Goal: Transaction & Acquisition: Purchase product/service

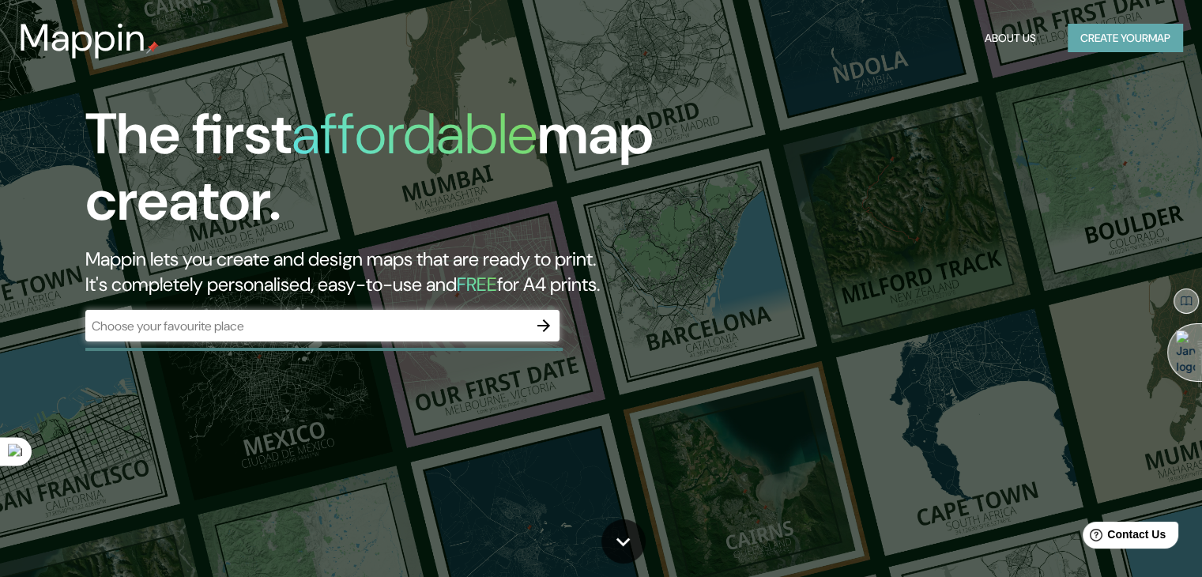
click at [1108, 45] on button "Create your map" at bounding box center [1124, 38] width 115 height 29
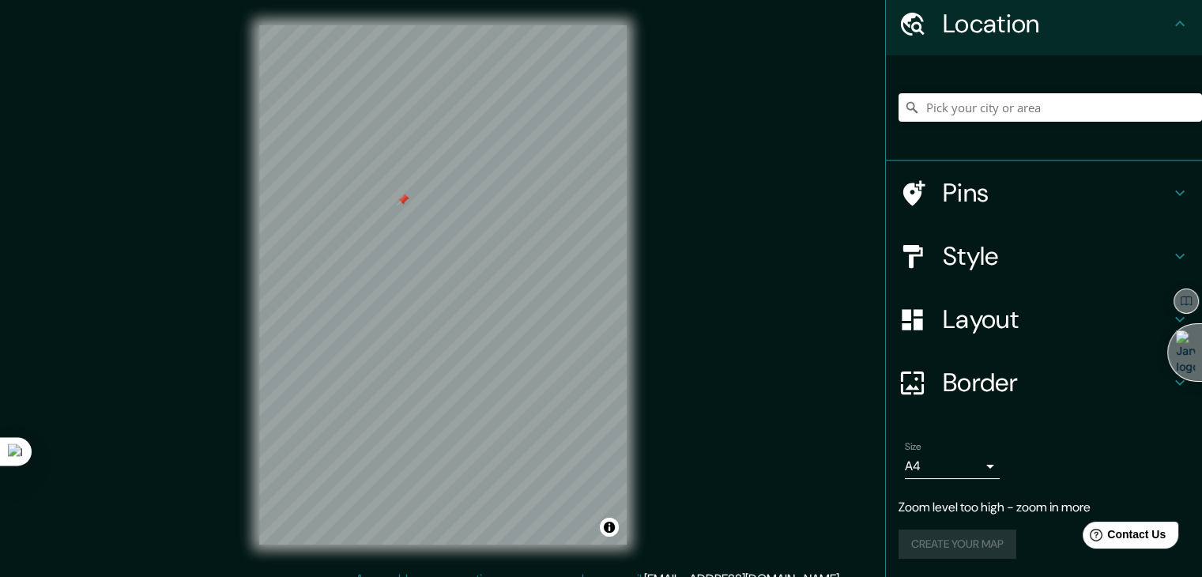
scroll to position [18, 0]
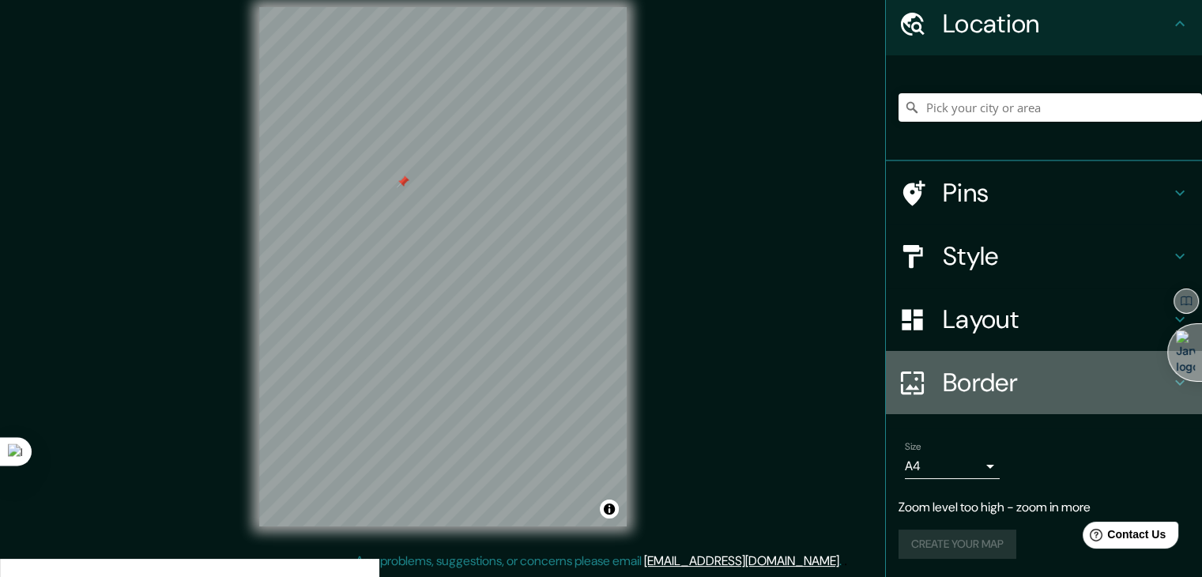
click at [993, 377] on h4 "Border" at bounding box center [1056, 383] width 228 height 32
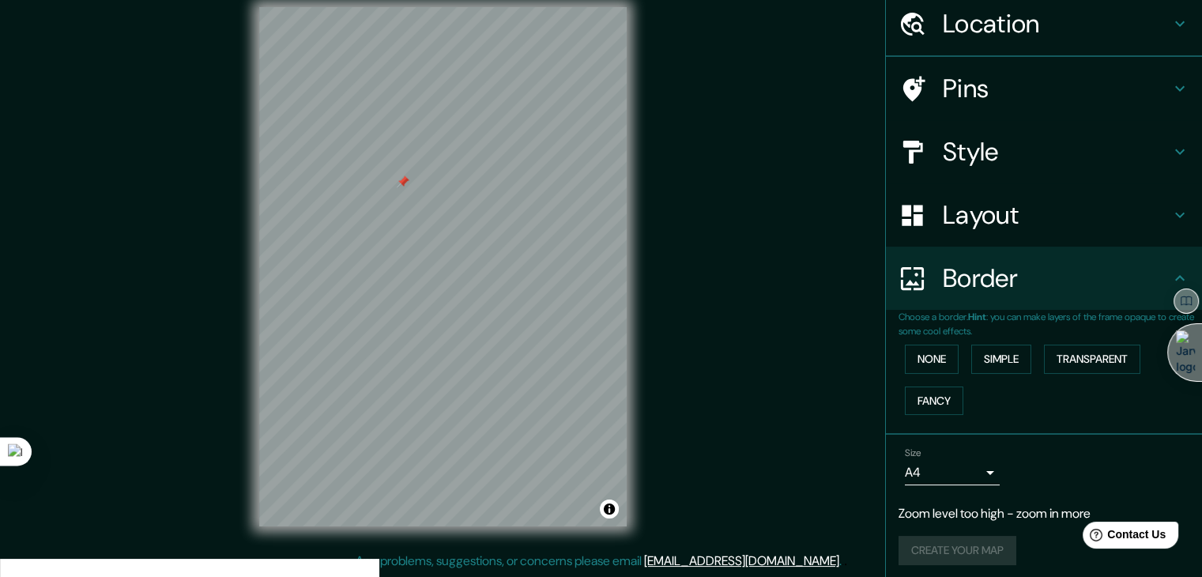
scroll to position [58, 0]
click at [942, 359] on button "None" at bounding box center [932, 358] width 54 height 29
click at [993, 367] on button "Simple" at bounding box center [1001, 358] width 60 height 29
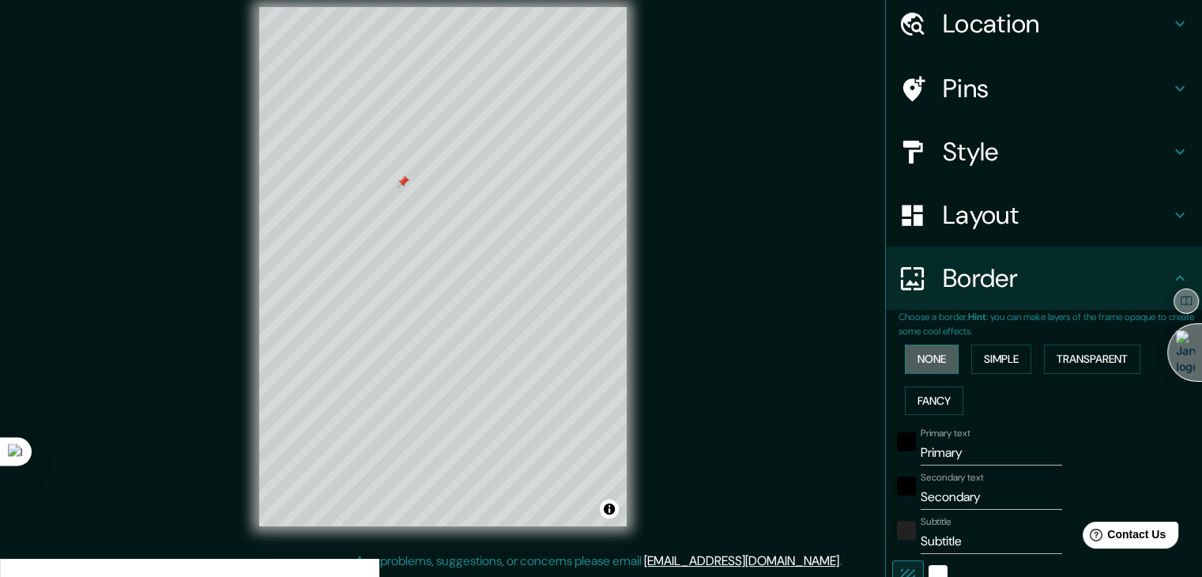
click at [925, 368] on button "None" at bounding box center [932, 358] width 54 height 29
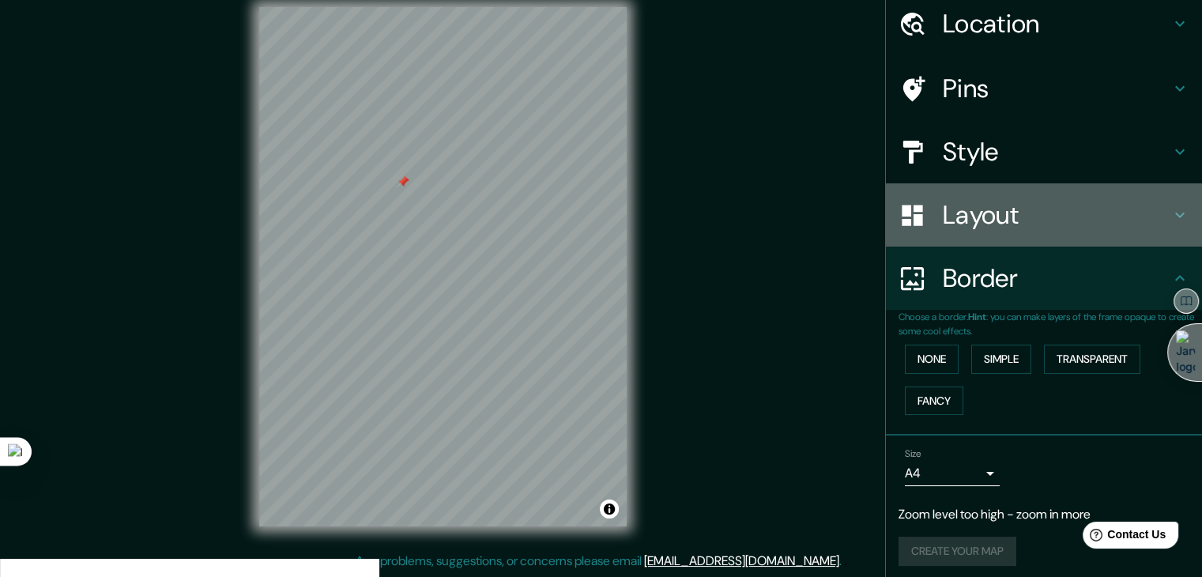
click at [997, 218] on h4 "Layout" at bounding box center [1056, 215] width 228 height 32
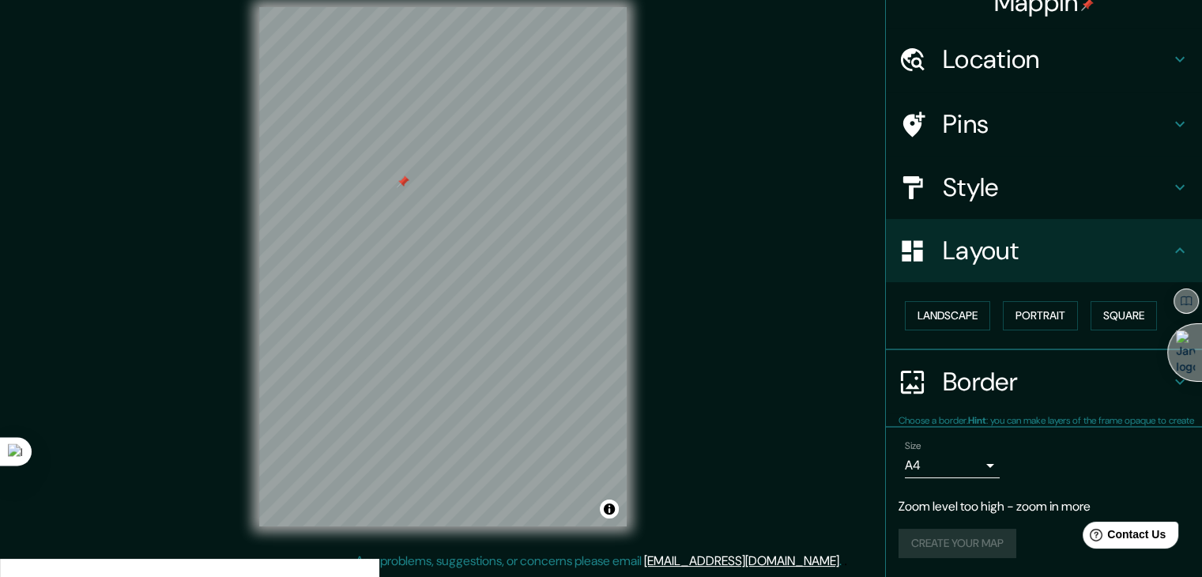
scroll to position [22, 0]
click at [1043, 311] on button "Portrait" at bounding box center [1040, 316] width 75 height 29
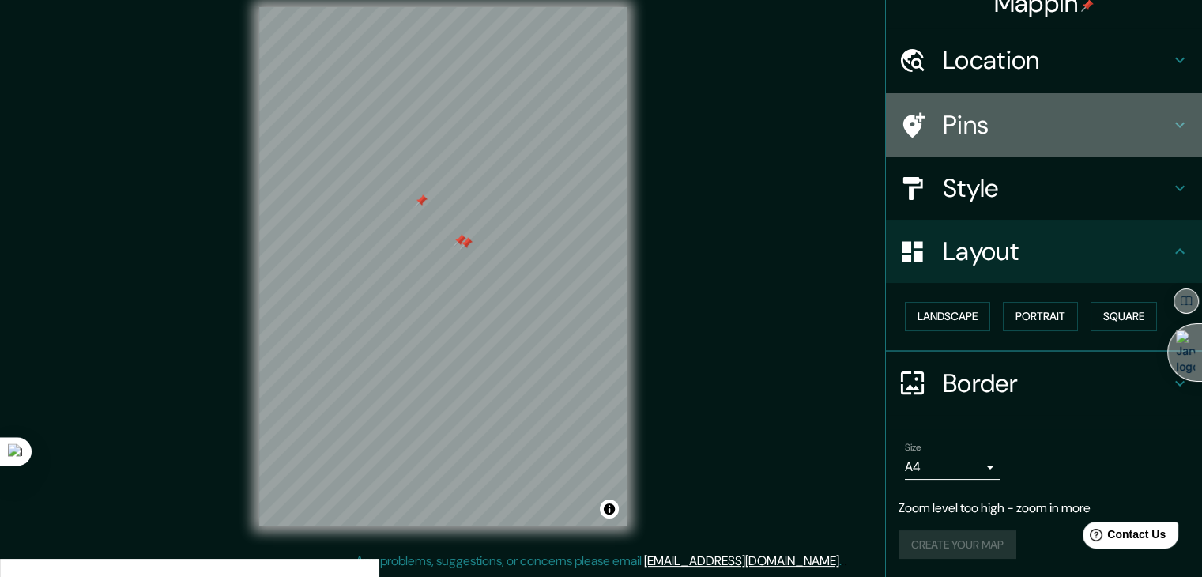
click at [942, 126] on h4 "Pins" at bounding box center [1056, 125] width 228 height 32
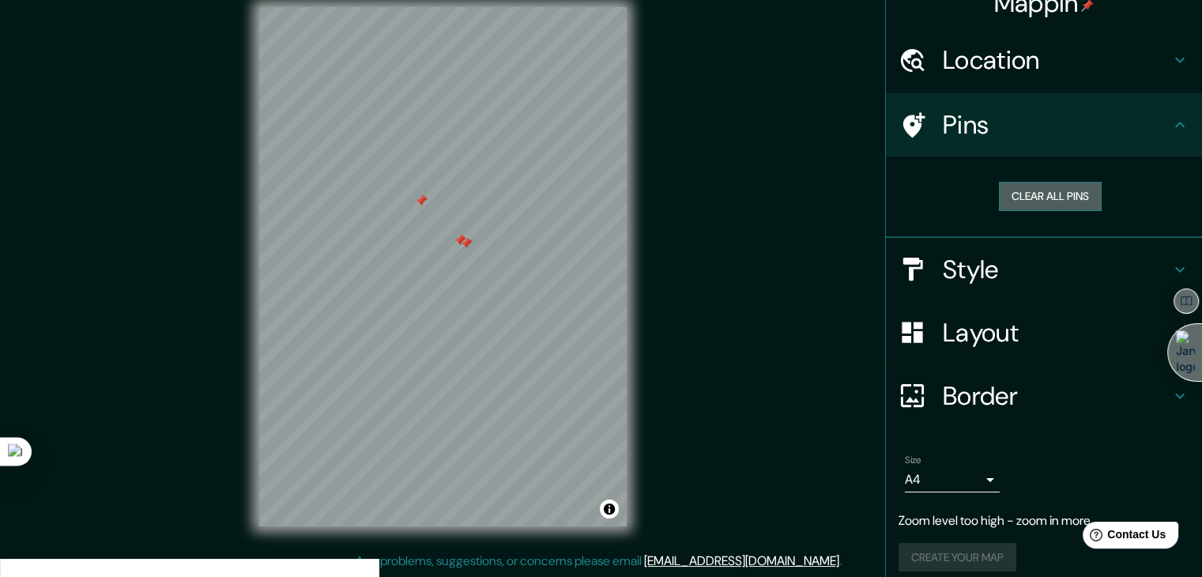
click at [1027, 201] on button "Clear all pins" at bounding box center [1050, 196] width 103 height 29
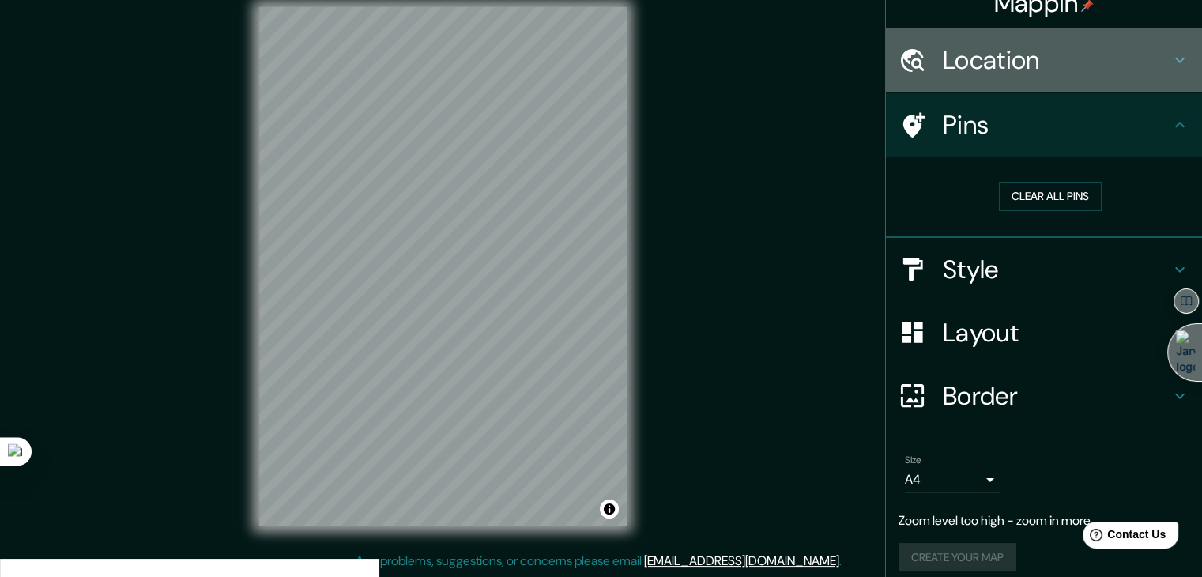
click at [1016, 67] on h4 "Location" at bounding box center [1056, 60] width 228 height 32
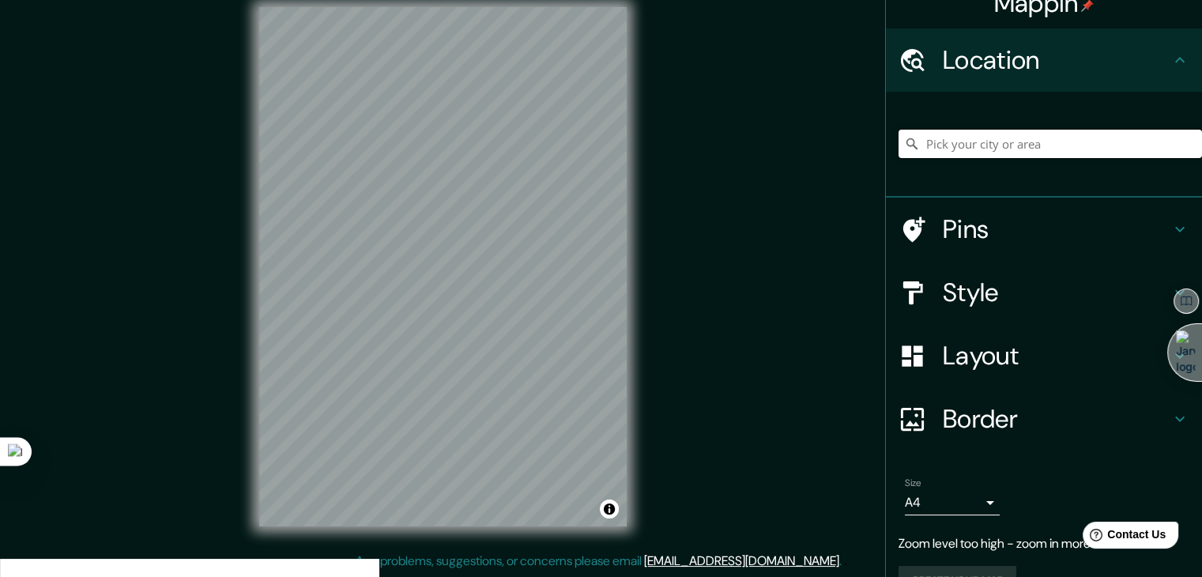
click at [979, 149] on input "Pick your city or area" at bounding box center [1049, 144] width 303 height 28
type input "islay [GEOGRAPHIC_DATA]"
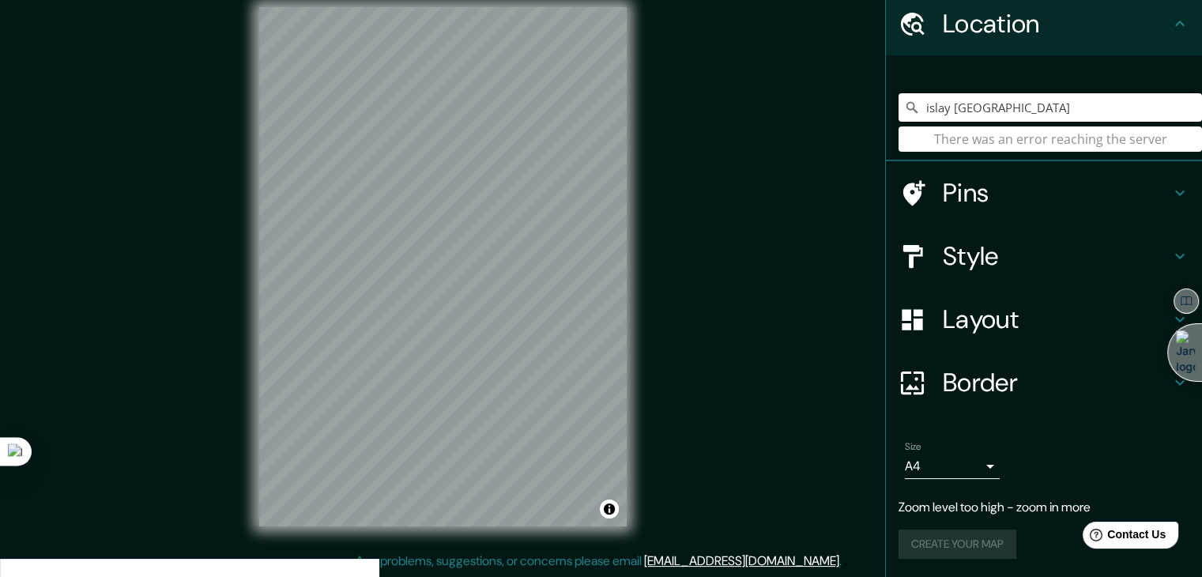
scroll to position [0, 0]
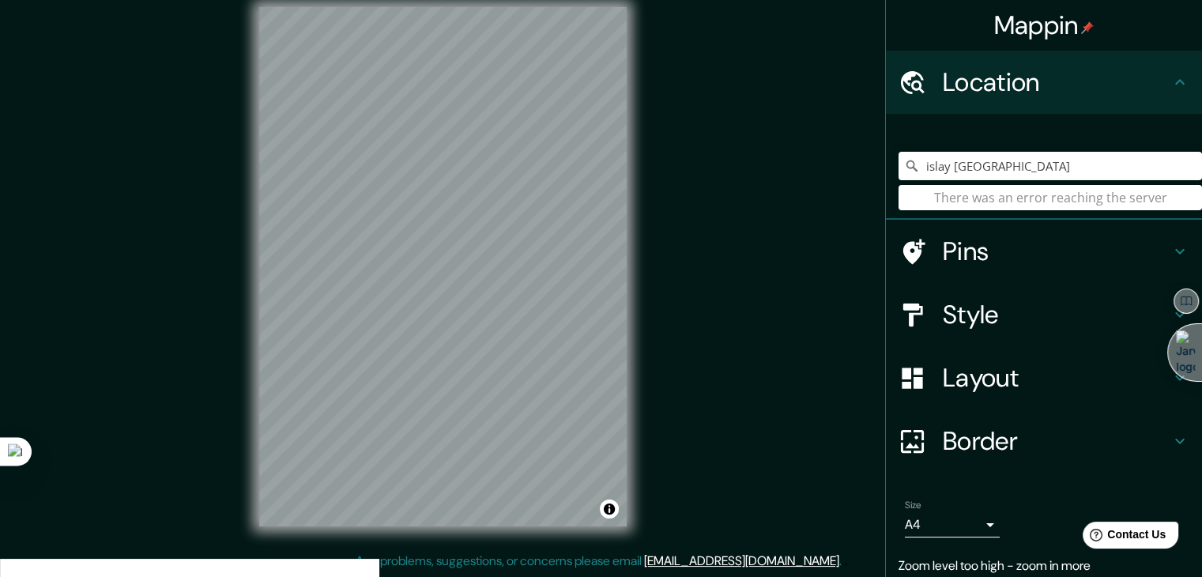
drag, startPoint x: 1187, startPoint y: 0, endPoint x: 712, endPoint y: 271, distance: 547.4
click at [712, 271] on div "Mappin Location [GEOGRAPHIC_DATA] [GEOGRAPHIC_DATA] There was an error reaching…" at bounding box center [601, 279] width 1202 height 595
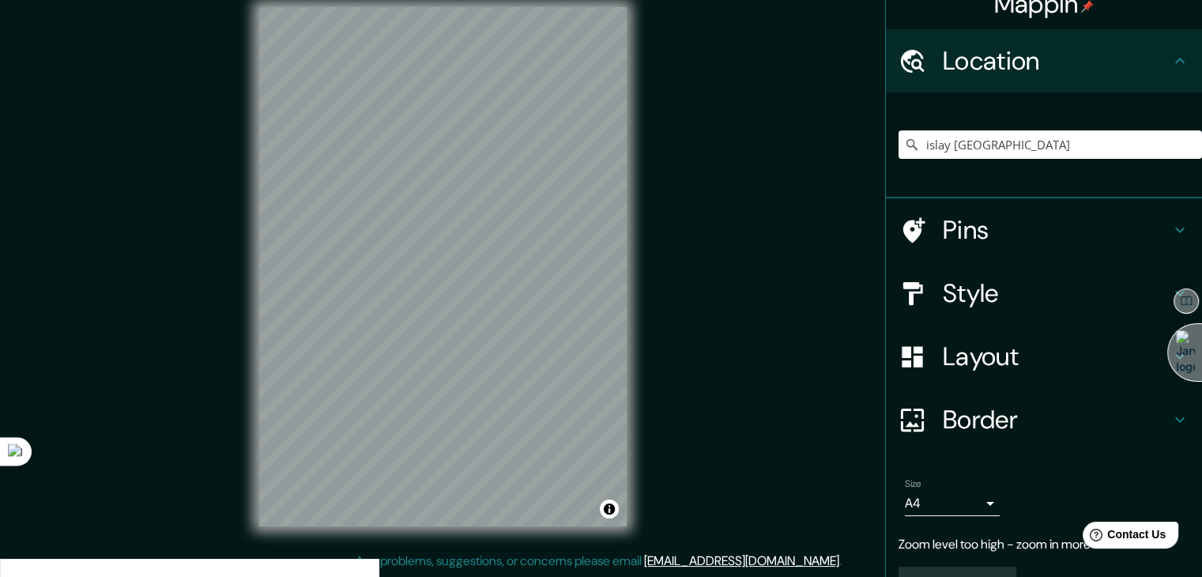
scroll to position [58, 0]
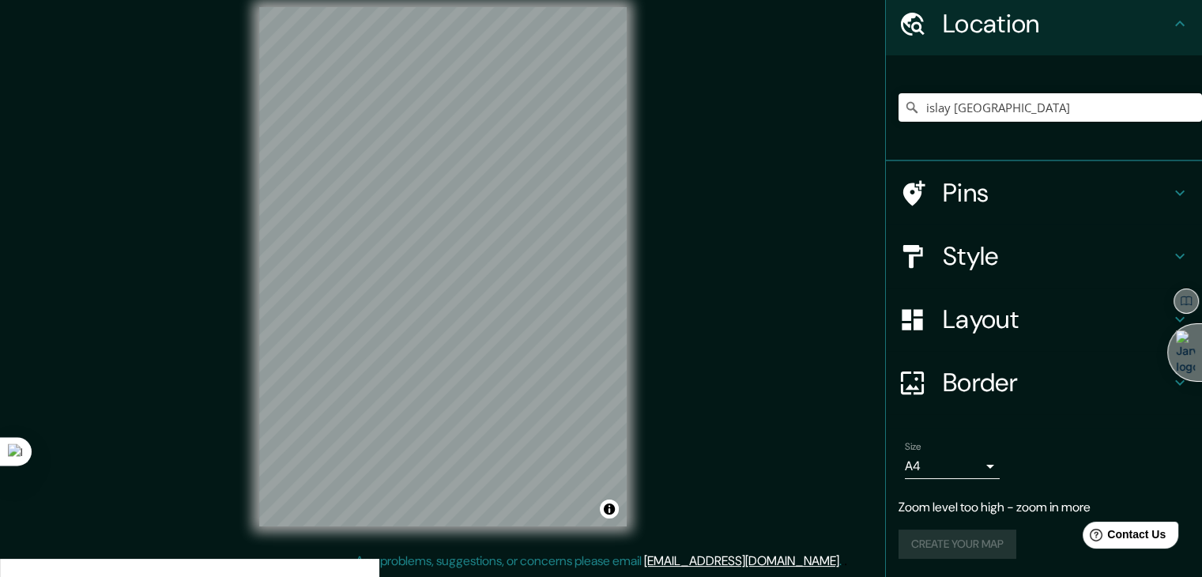
click at [1039, 257] on h4 "Style" at bounding box center [1056, 256] width 228 height 32
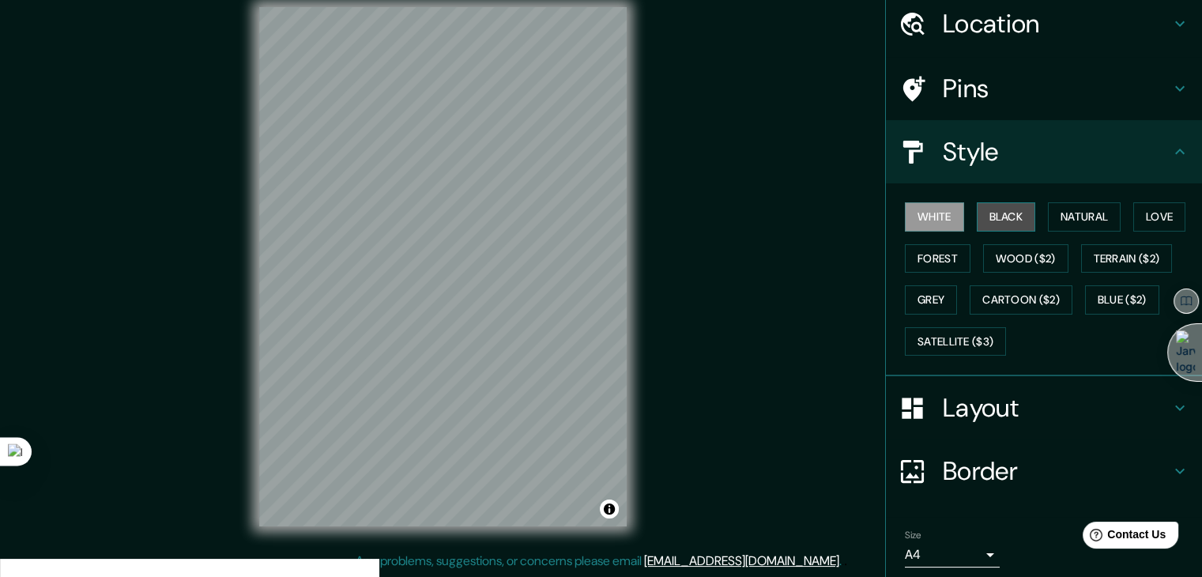
click at [997, 222] on button "Black" at bounding box center [1005, 216] width 59 height 29
click at [929, 260] on button "Forest" at bounding box center [938, 258] width 66 height 29
click at [1013, 462] on h4 "Border" at bounding box center [1056, 471] width 228 height 32
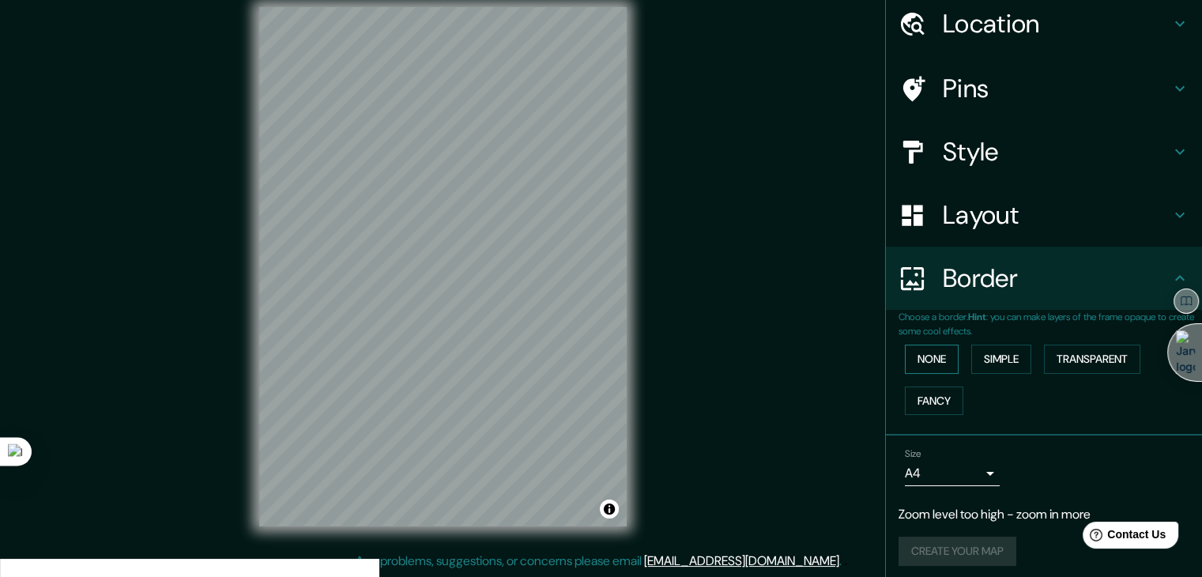
click at [928, 363] on button "None" at bounding box center [932, 358] width 54 height 29
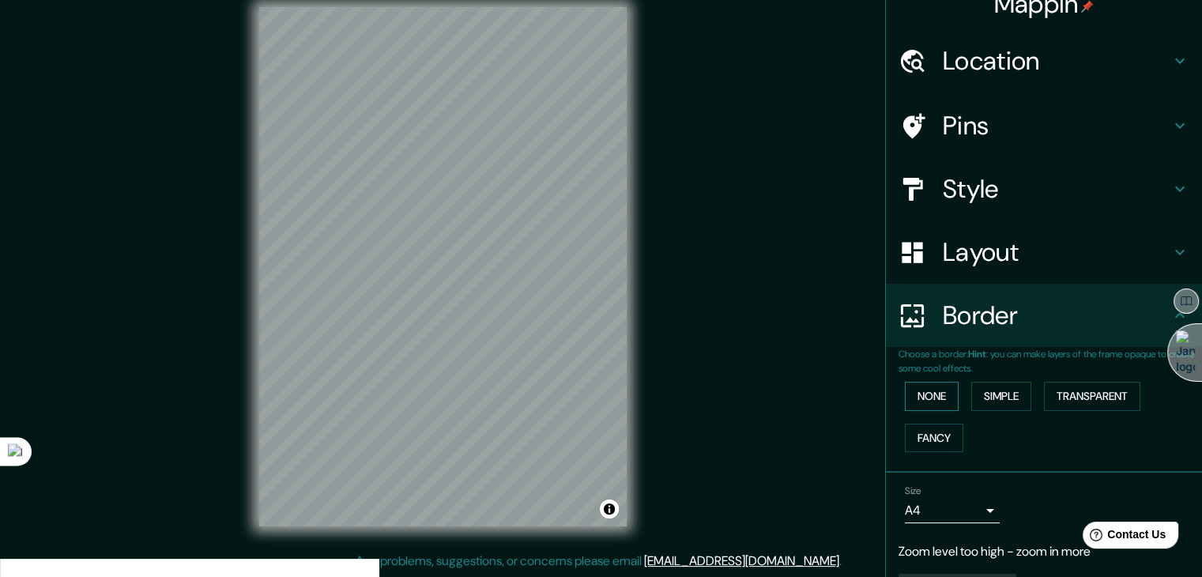
scroll to position [0, 0]
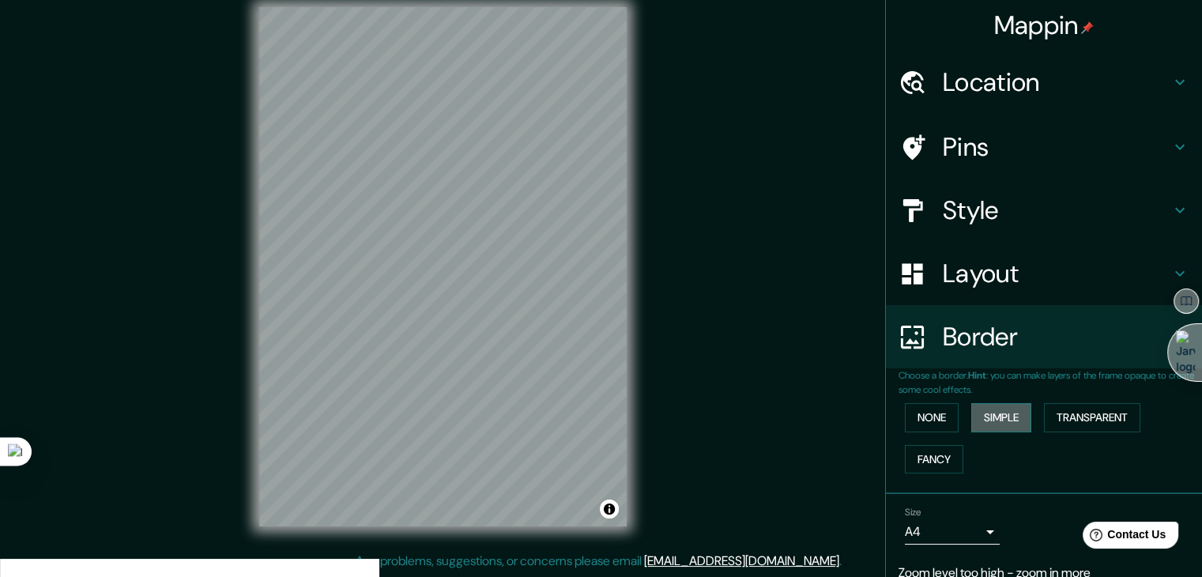
click at [1010, 417] on button "Simple" at bounding box center [1001, 417] width 60 height 29
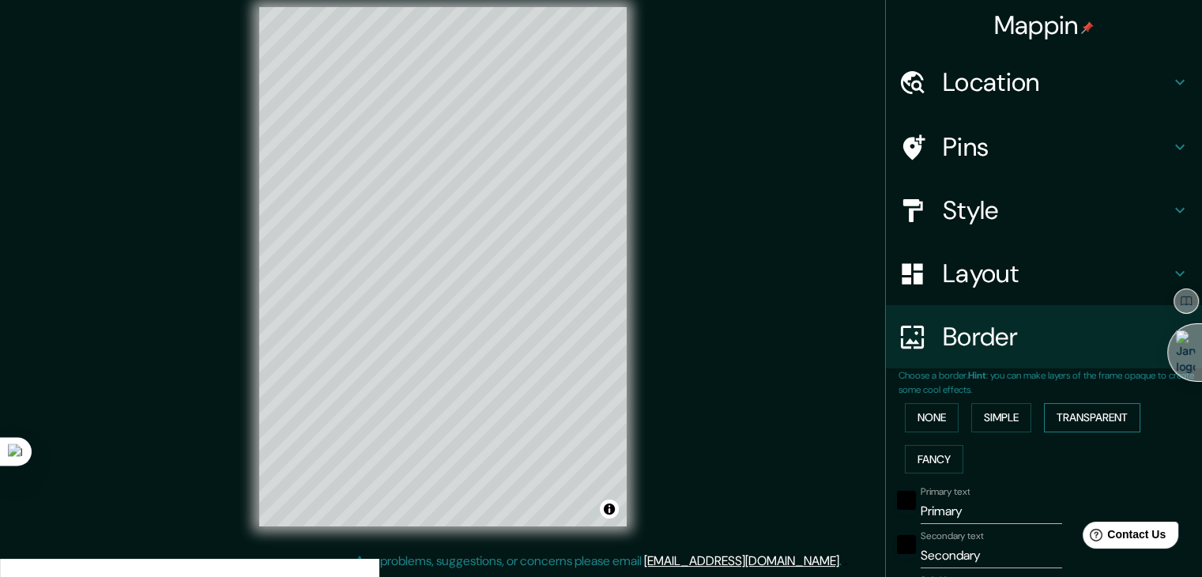
click at [1093, 412] on button "Transparent" at bounding box center [1092, 417] width 96 height 29
click at [913, 454] on button "Fancy" at bounding box center [934, 459] width 58 height 29
click at [907, 427] on button "None" at bounding box center [932, 417] width 54 height 29
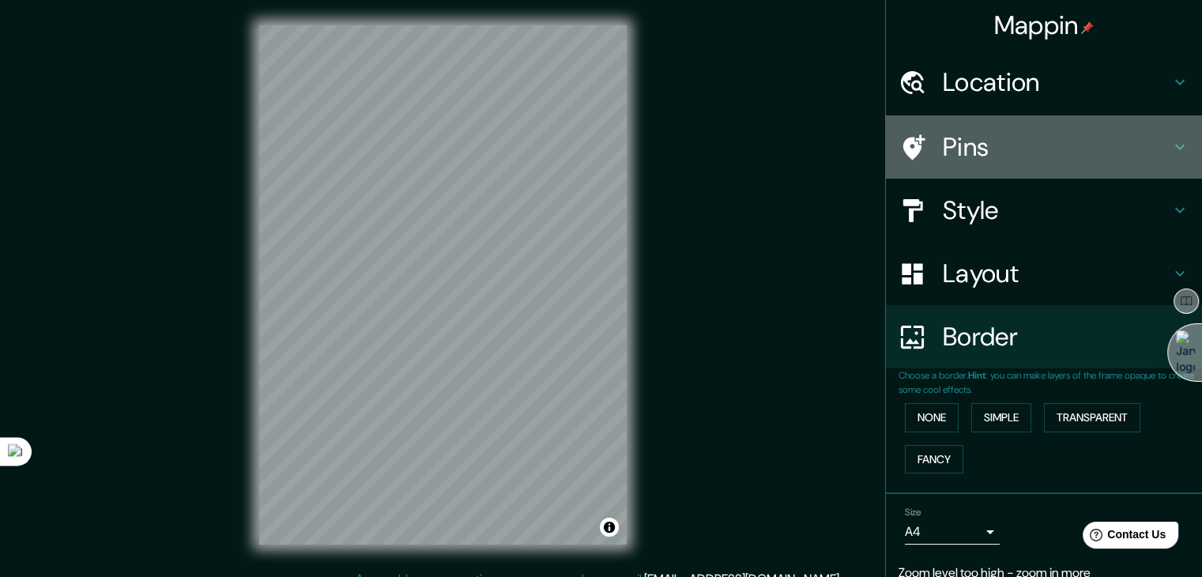
click at [991, 140] on h4 "Pins" at bounding box center [1056, 147] width 228 height 32
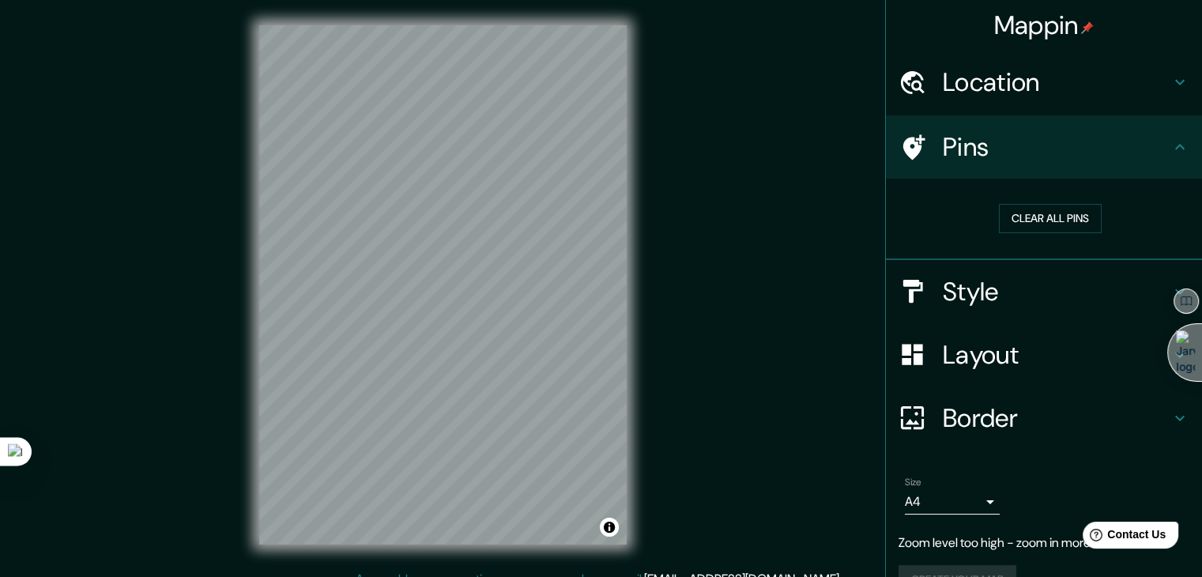
click at [984, 283] on h4 "Style" at bounding box center [1056, 292] width 228 height 32
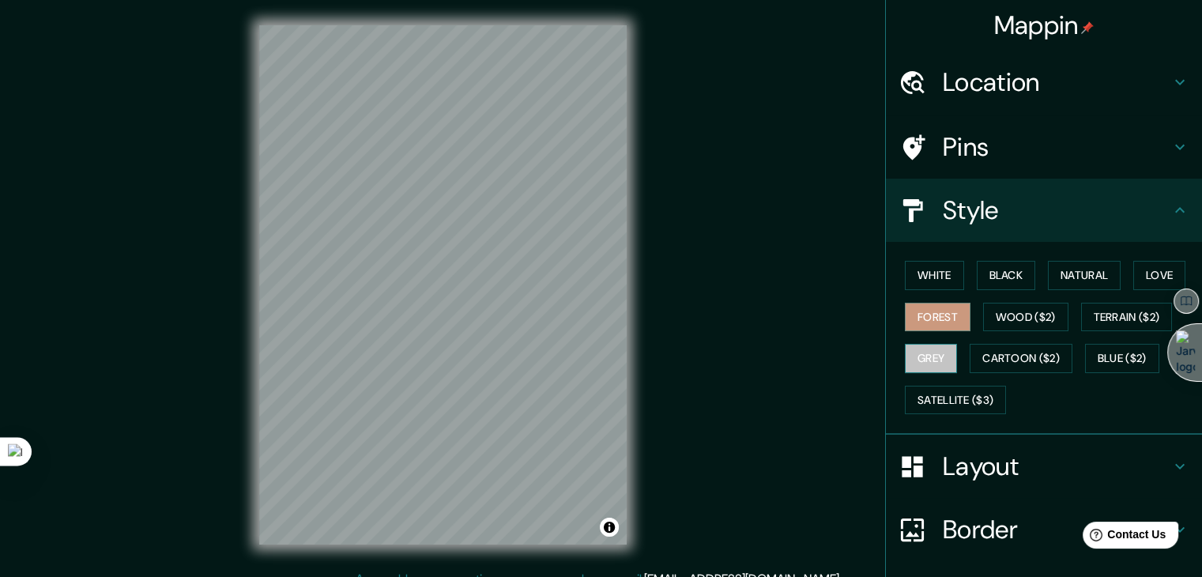
click at [924, 356] on button "Grey" at bounding box center [931, 358] width 52 height 29
click at [986, 356] on button "Cartoon ($2)" at bounding box center [1020, 358] width 103 height 29
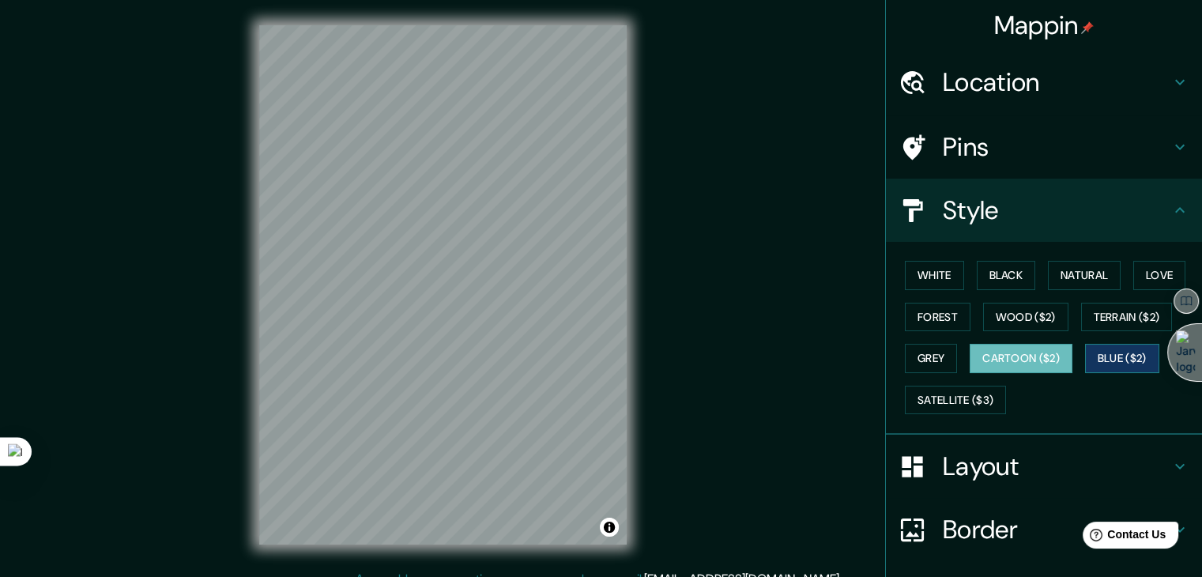
click at [1098, 357] on button "Blue ($2)" at bounding box center [1122, 358] width 74 height 29
click at [1038, 351] on button "Cartoon ($2)" at bounding box center [1020, 358] width 103 height 29
click at [1004, 317] on button "Wood ($2)" at bounding box center [1025, 317] width 85 height 29
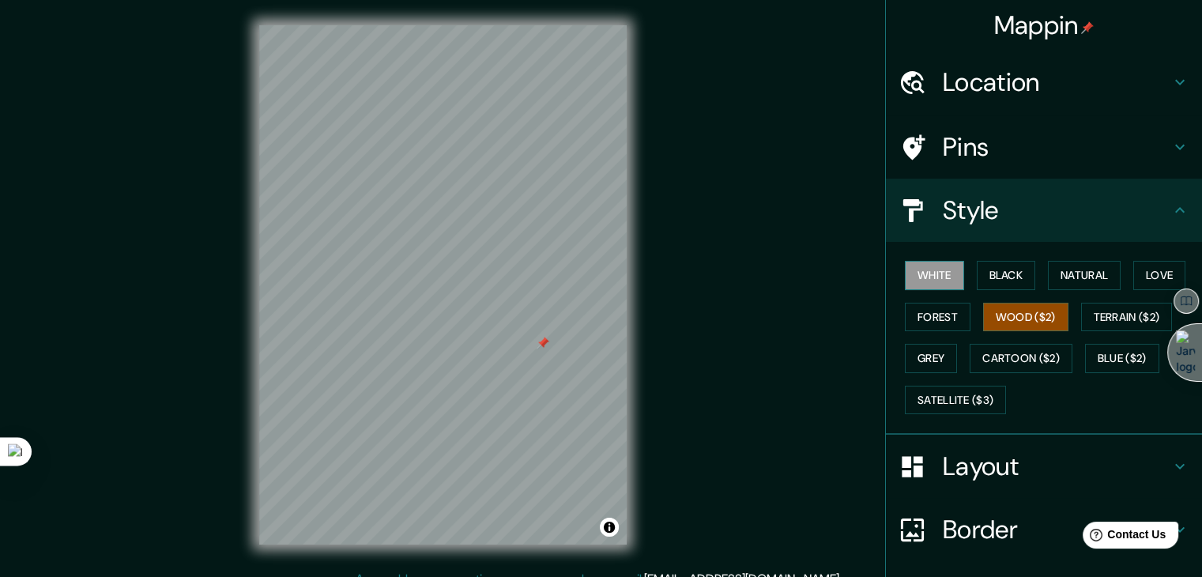
click at [929, 281] on button "White" at bounding box center [934, 275] width 59 height 29
click at [477, 295] on div at bounding box center [480, 293] width 13 height 13
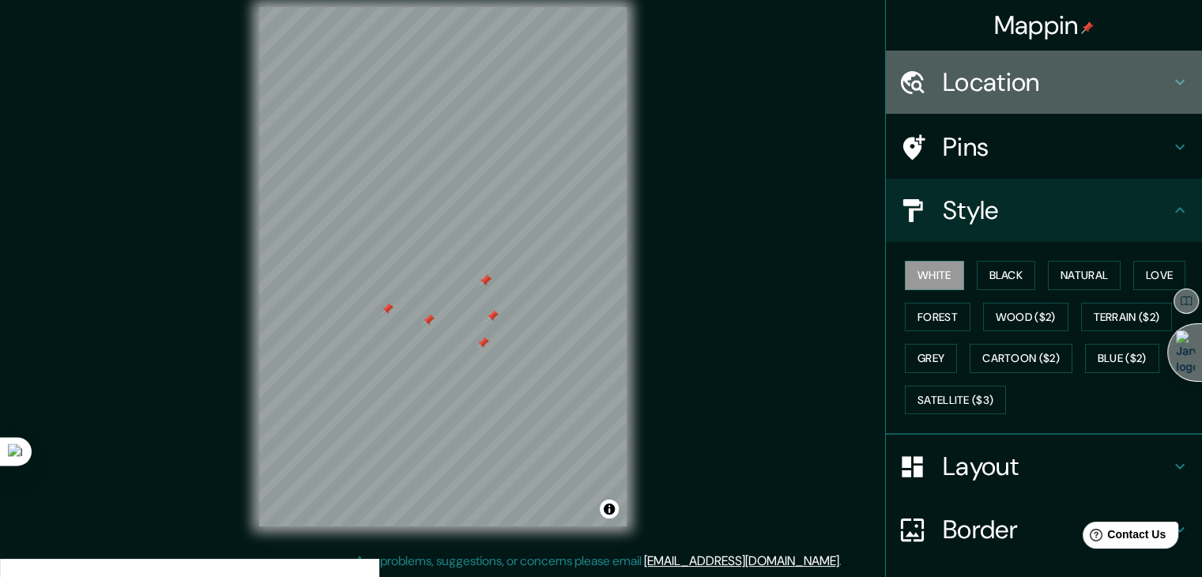
click at [964, 89] on h4 "Location" at bounding box center [1056, 82] width 228 height 32
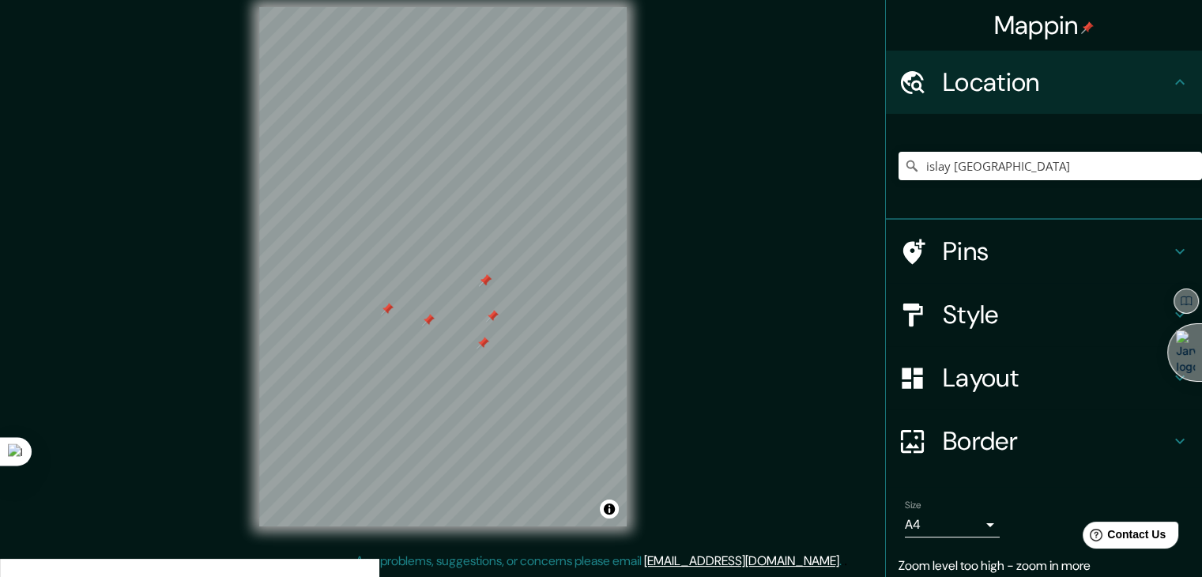
click at [951, 247] on h4 "Pins" at bounding box center [1056, 251] width 228 height 32
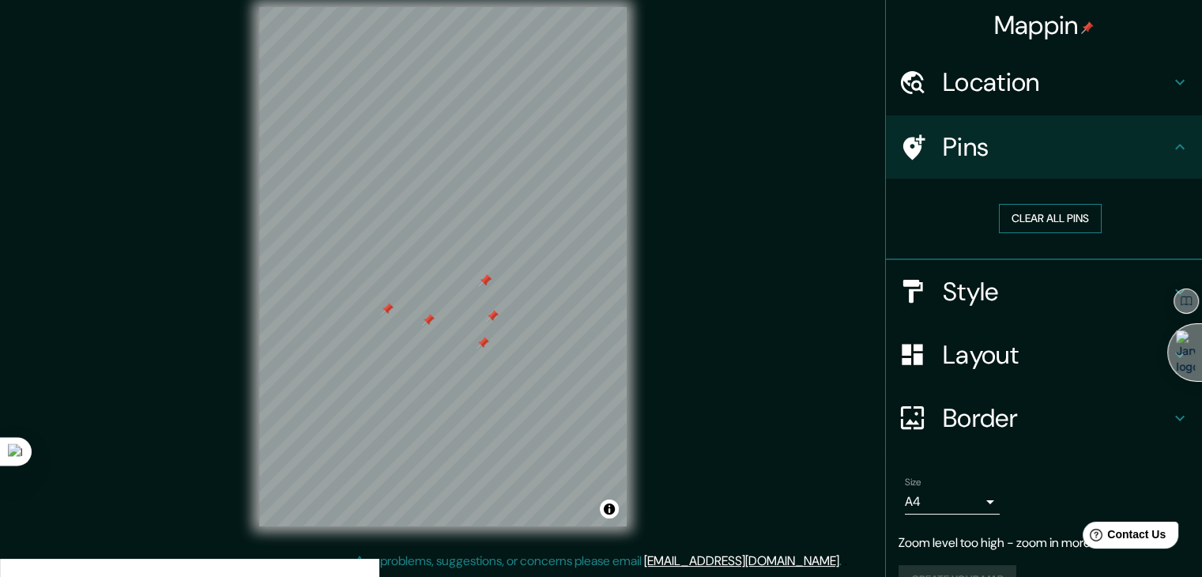
click at [1021, 215] on button "Clear all pins" at bounding box center [1050, 218] width 103 height 29
click at [988, 307] on div "Style" at bounding box center [1044, 291] width 316 height 63
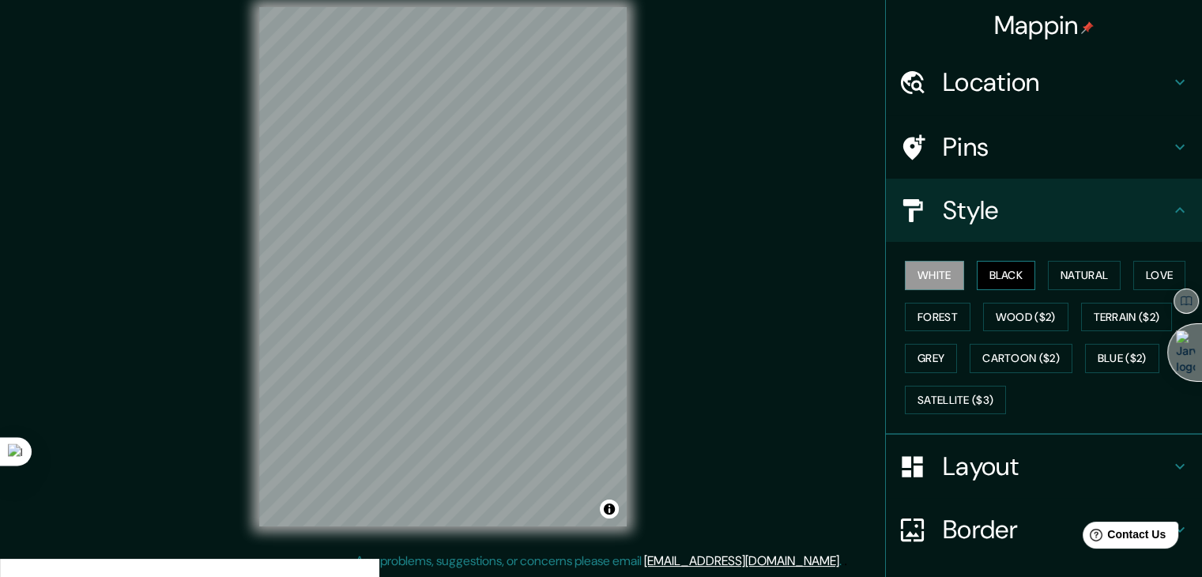
click at [996, 280] on button "Black" at bounding box center [1005, 275] width 59 height 29
click at [1055, 277] on button "Natural" at bounding box center [1084, 275] width 73 height 29
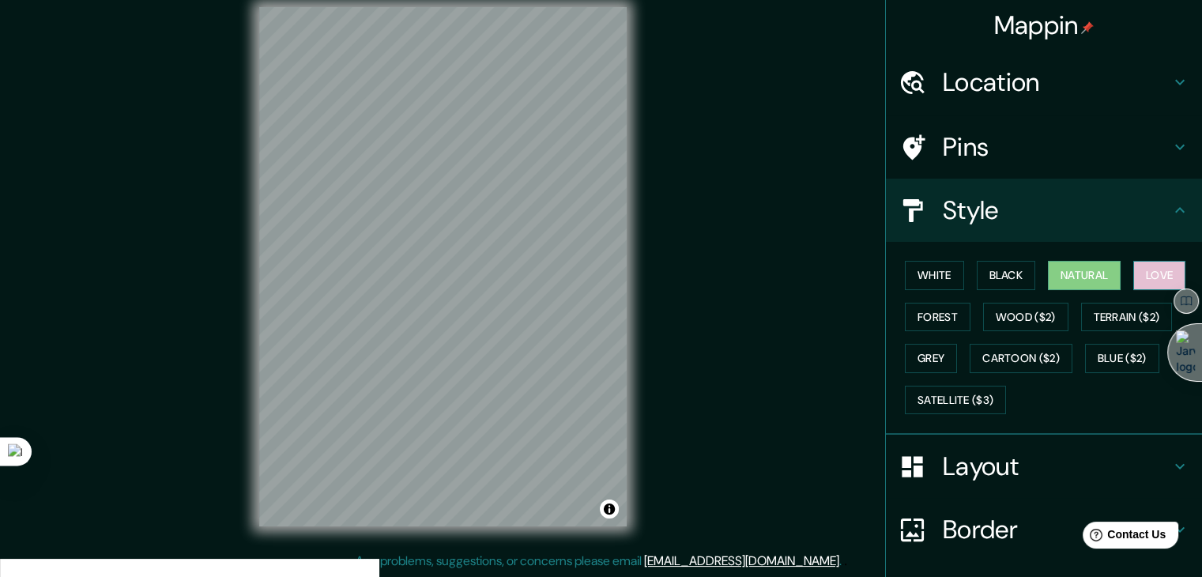
click at [1149, 269] on button "Love" at bounding box center [1159, 275] width 52 height 29
click at [1073, 273] on button "Natural" at bounding box center [1084, 275] width 73 height 29
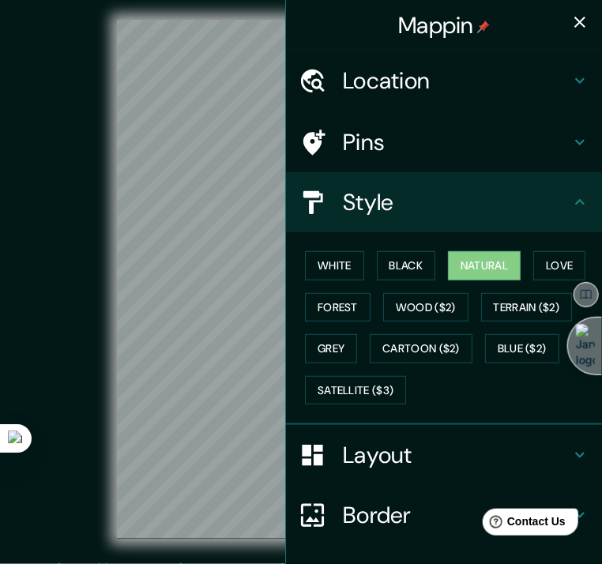
click at [570, 23] on icon "button" at bounding box center [579, 22] width 19 height 19
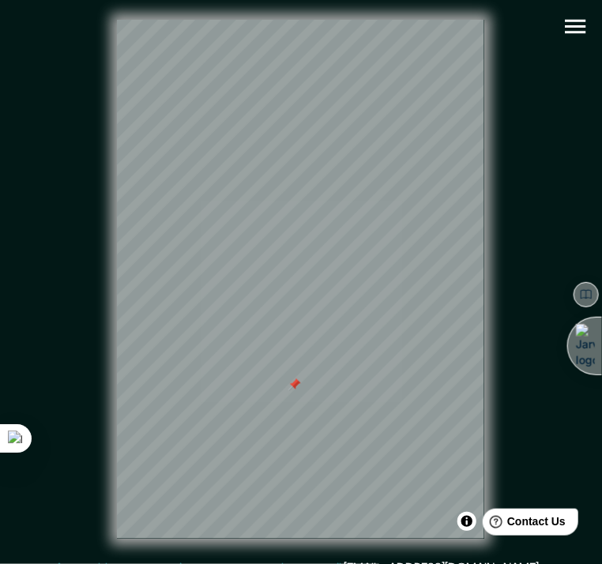
drag, startPoint x: 308, startPoint y: 383, endPoint x: 293, endPoint y: 389, distance: 16.3
click at [293, 389] on div at bounding box center [294, 384] width 13 height 13
click at [0, 206] on html "Mappin Location There was an error reaching the server Pins Style White Black N…" at bounding box center [301, 282] width 602 height 564
